Goal: Task Accomplishment & Management: Complete application form

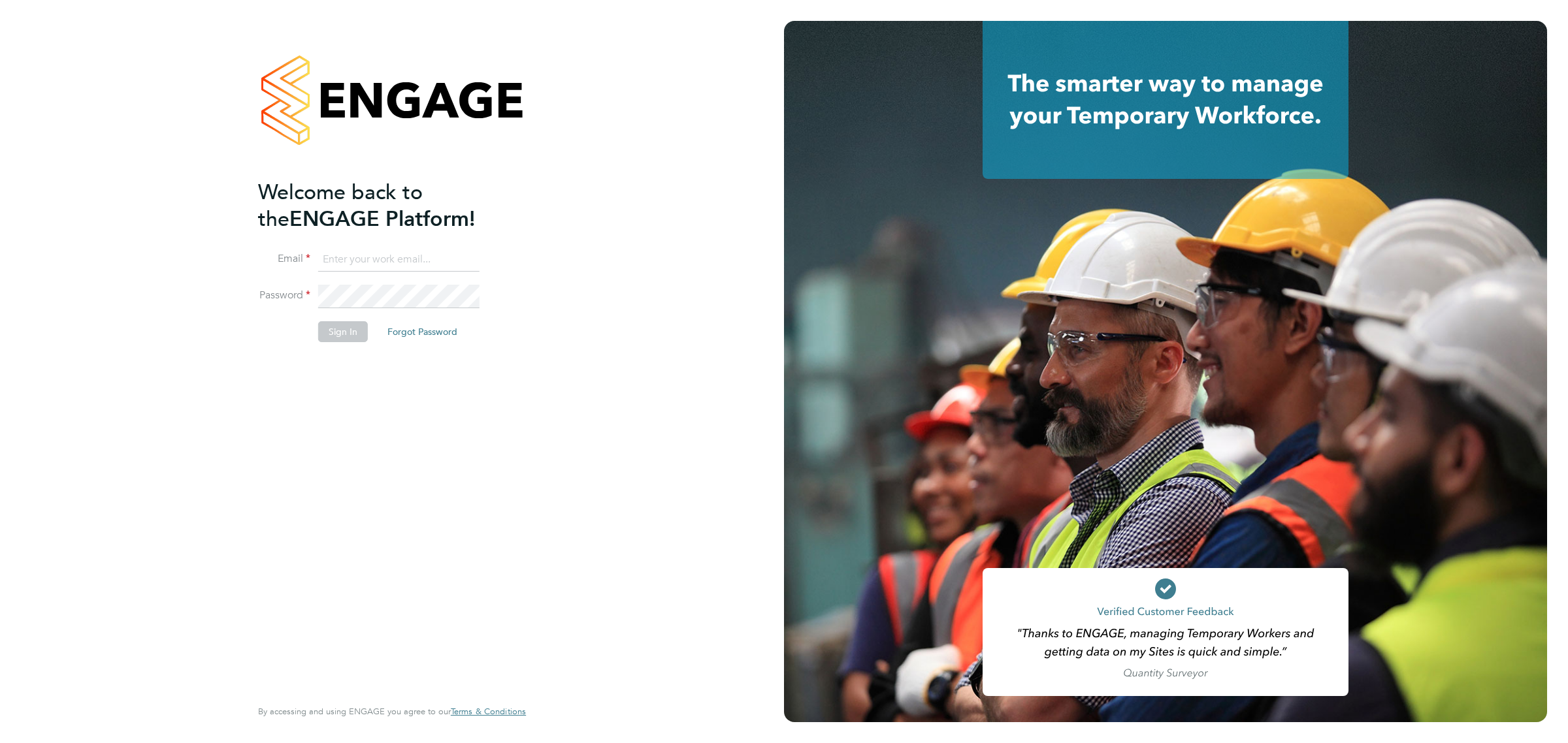
click at [364, 248] on input at bounding box center [398, 260] width 161 height 23
type input "kyle.johnson@prsjobs.com"
click at [357, 324] on button "Sign In" at bounding box center [343, 331] width 49 height 21
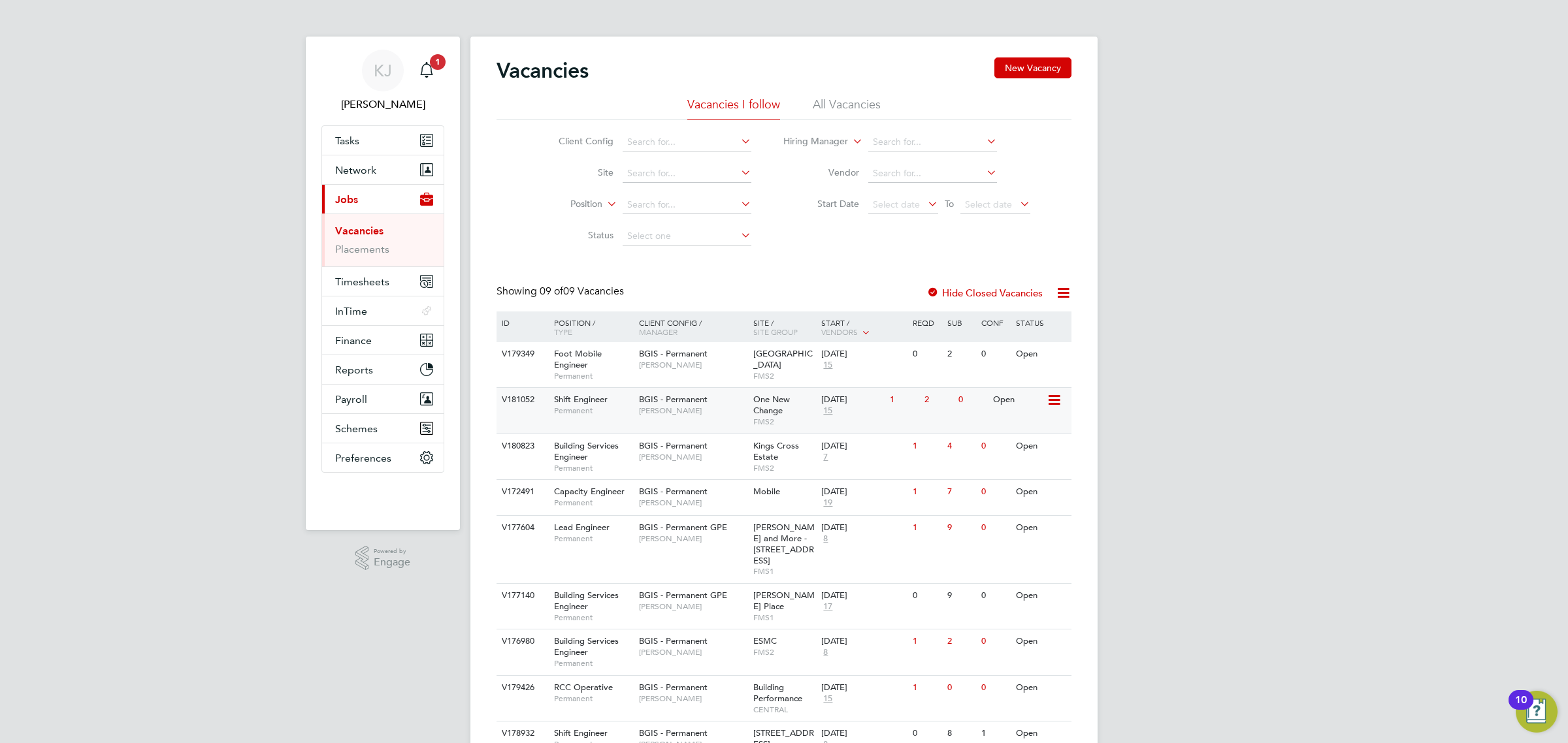
click at [665, 405] on span "BGIS - Permanent" at bounding box center [673, 399] width 69 height 11
click at [420, 69] on icon "Main navigation" at bounding box center [426, 69] width 15 height 15
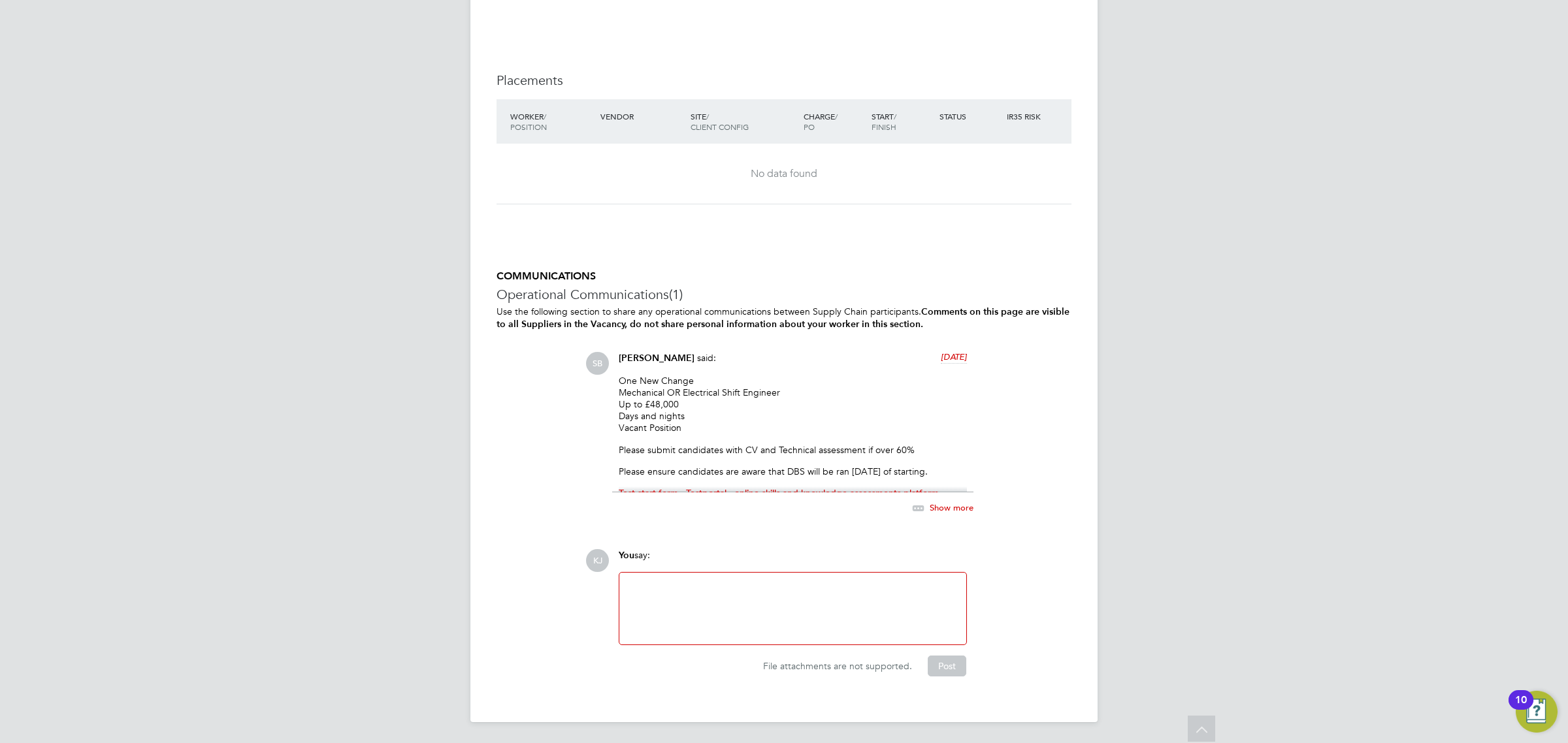
click at [959, 504] on span "Show more" at bounding box center [951, 507] width 44 height 11
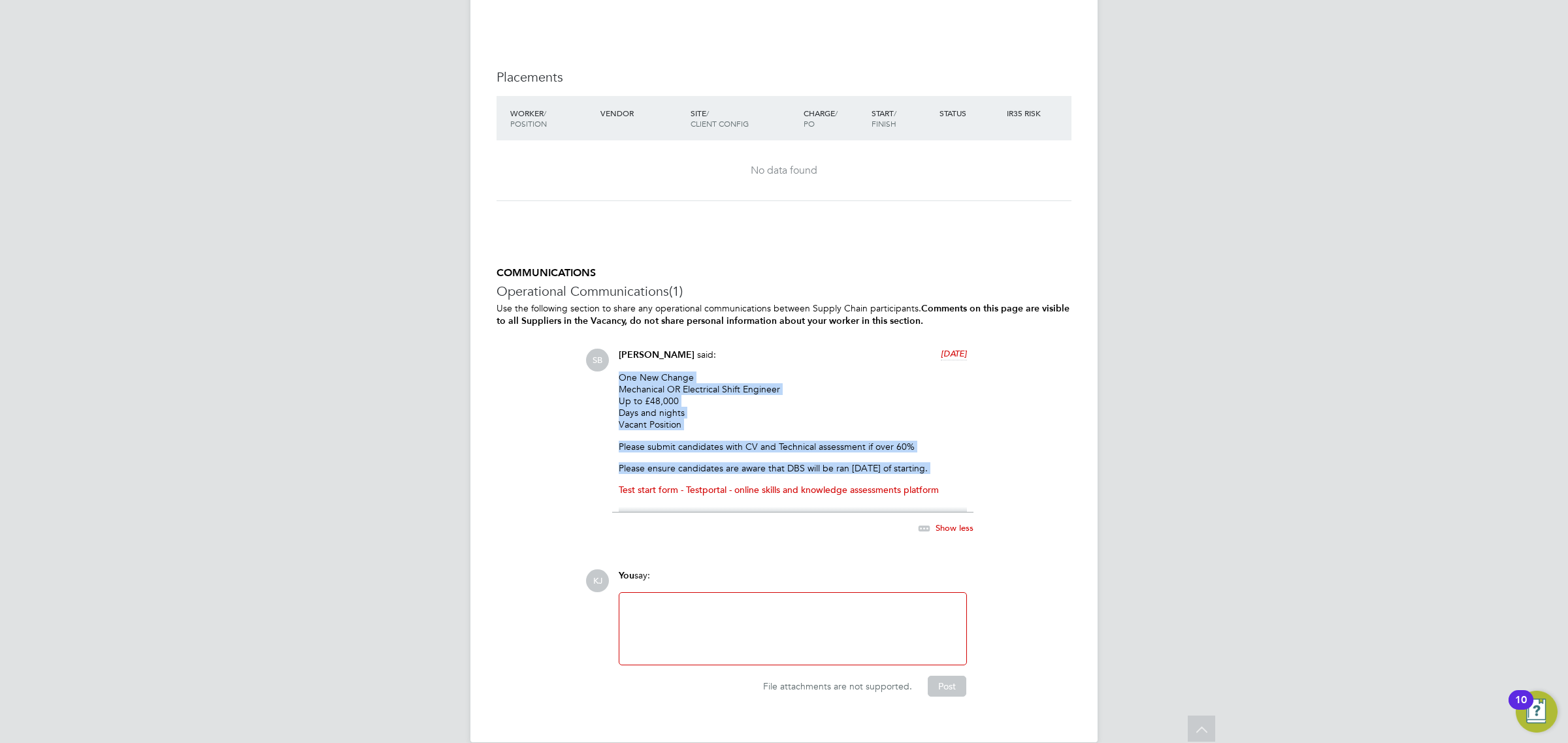
drag, startPoint x: 621, startPoint y: 380, endPoint x: 951, endPoint y: 504, distance: 352.5
click at [951, 504] on div "One New Change Mechanical OR Electrical Shift Engineer Up to £48,000 Days and n…" at bounding box center [792, 442] width 348 height 141
click at [939, 491] on link "Test start form - Testportal - online skills and knowledge assessments platform" at bounding box center [778, 489] width 320 height 12
copy div "One New Change Mechanical OR Electrical Shift Engineer Up to £48,000 Days and n…"
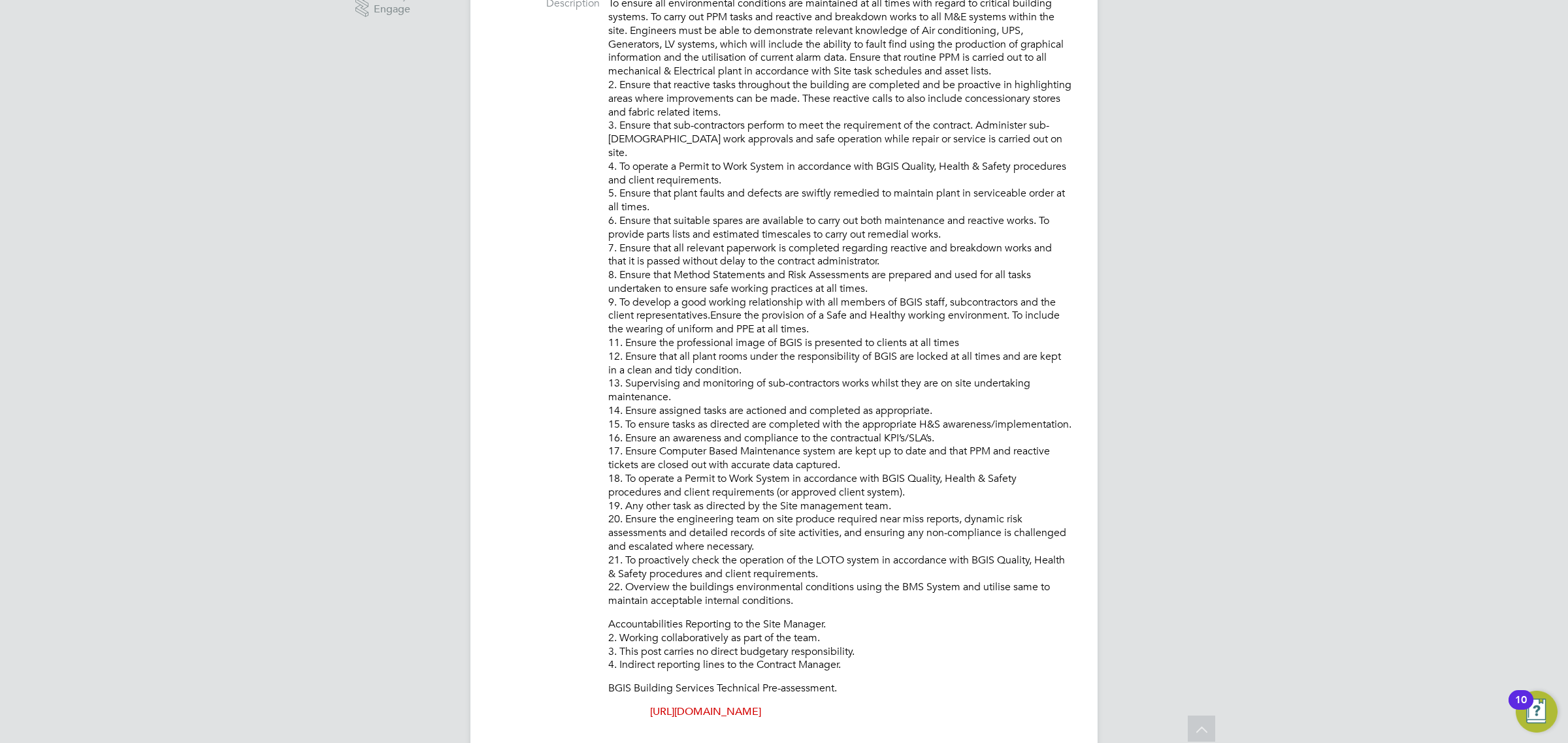
drag, startPoint x: 609, startPoint y: 321, endPoint x: 916, endPoint y: 666, distance: 461.8
click at [916, 666] on div "To ensure all environmental conditions are maintained at all times with regard …" at bounding box center [840, 358] width 463 height 722
copy div "To ensure all environmental conditions are maintained at all times with regard …"
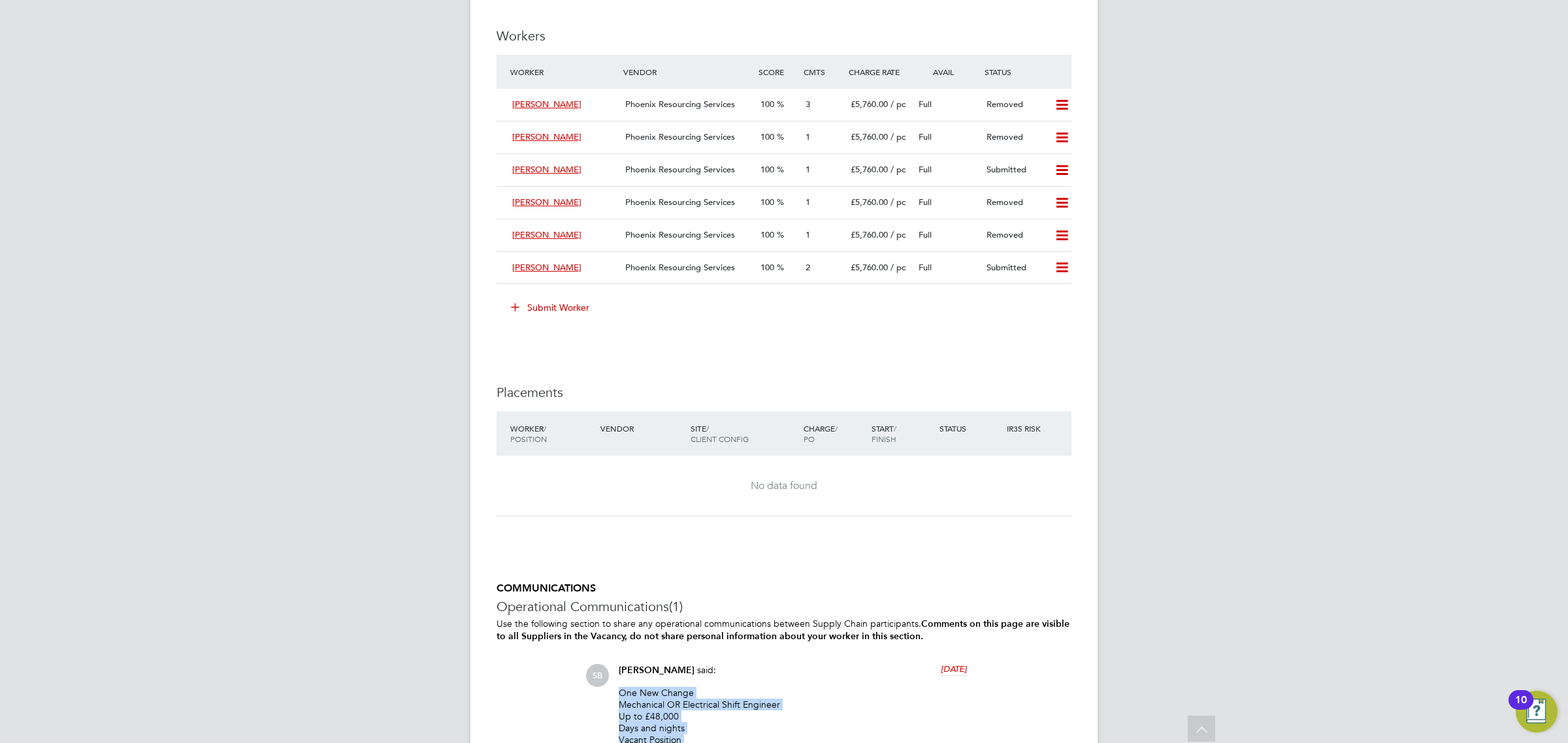
click at [568, 314] on button "Submit Worker" at bounding box center [550, 307] width 98 height 21
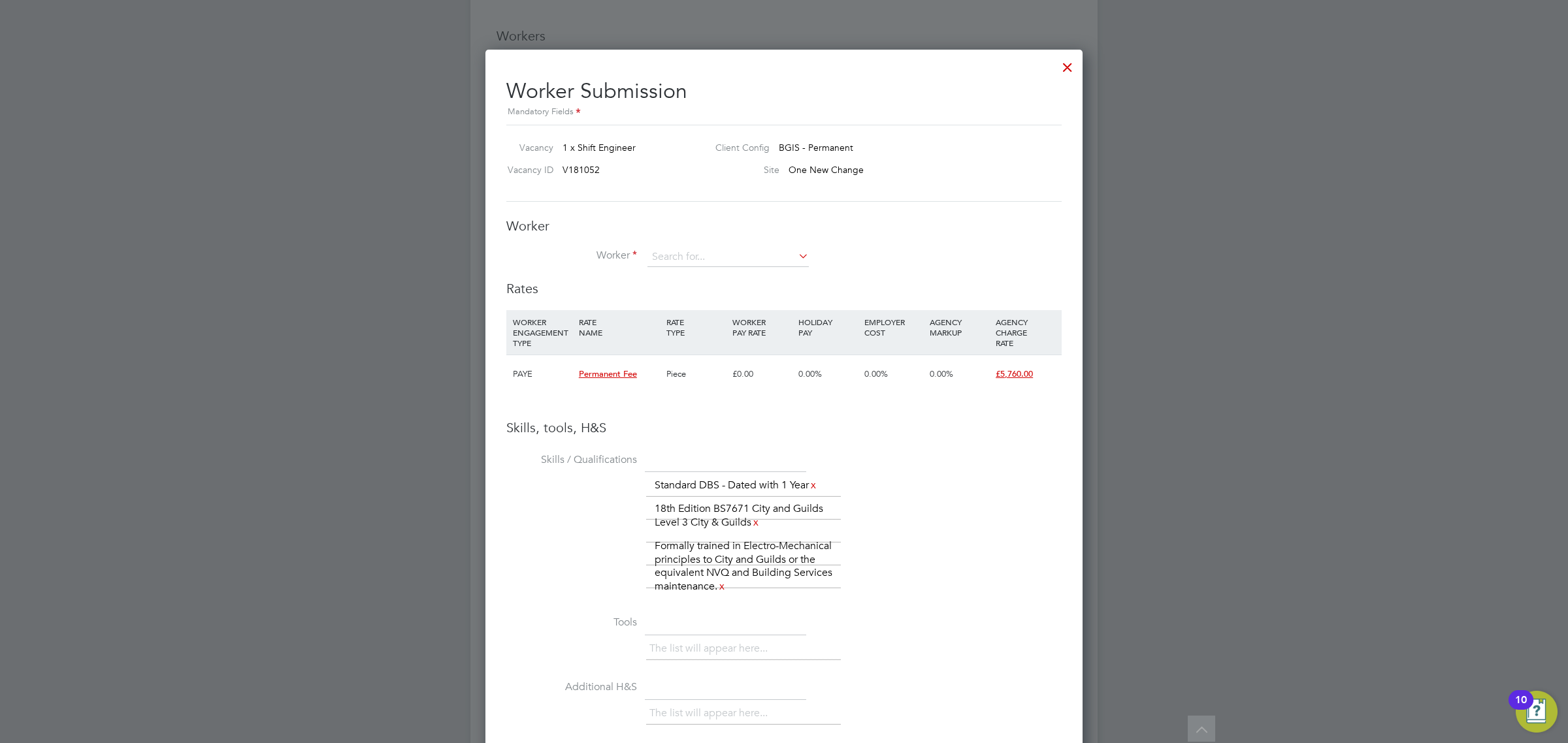
click at [1068, 70] on div at bounding box center [1068, 64] width 23 height 23
